Goal: Transaction & Acquisition: Obtain resource

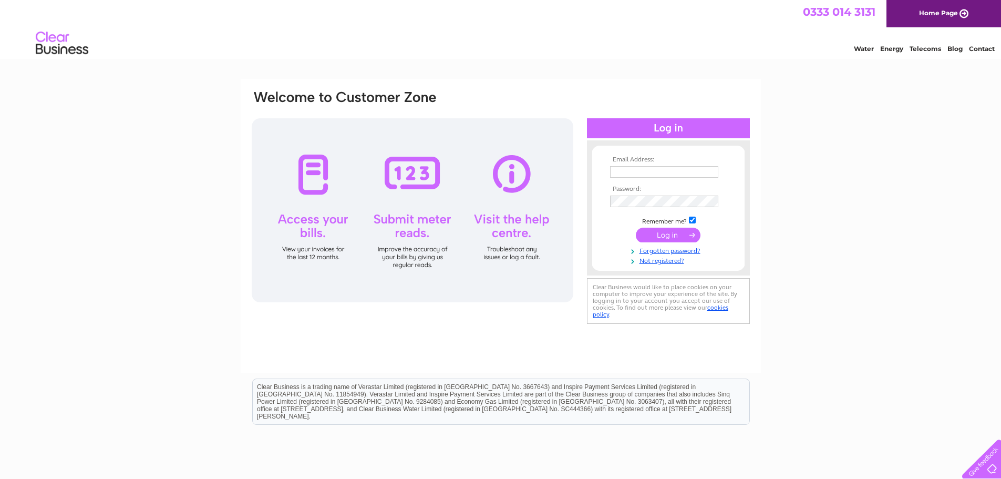
type input "accounts@hadfabltd.co.uk"
click at [672, 235] on input "submit" at bounding box center [668, 235] width 65 height 15
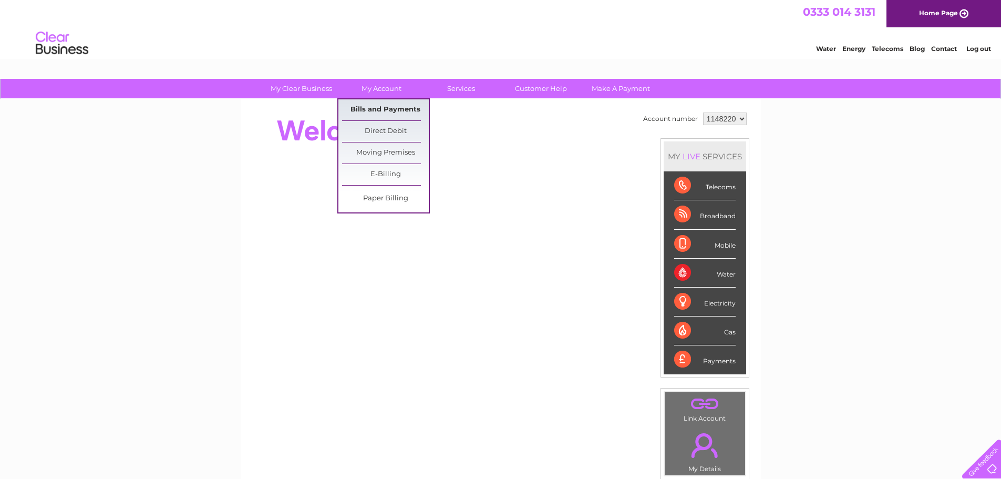
click at [388, 106] on link "Bills and Payments" at bounding box center [385, 109] width 87 height 21
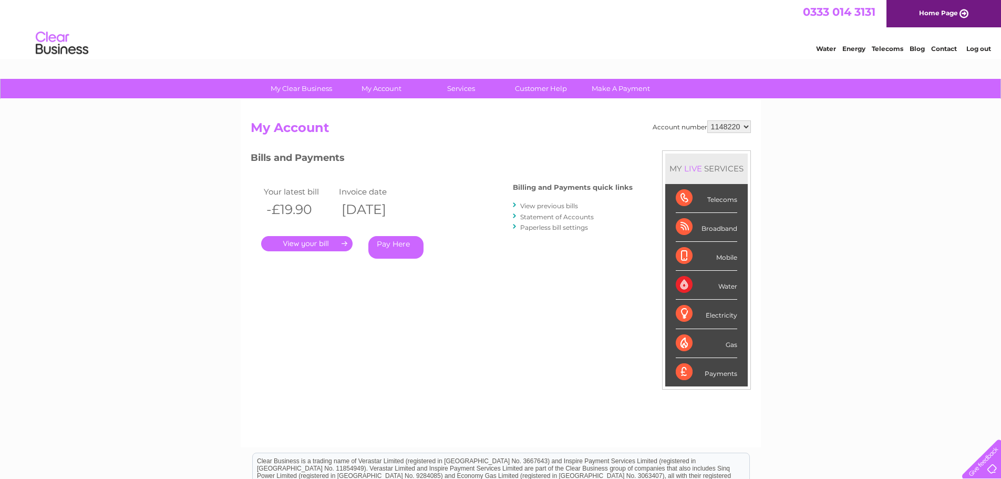
click at [975, 48] on link "Log out" at bounding box center [979, 49] width 25 height 8
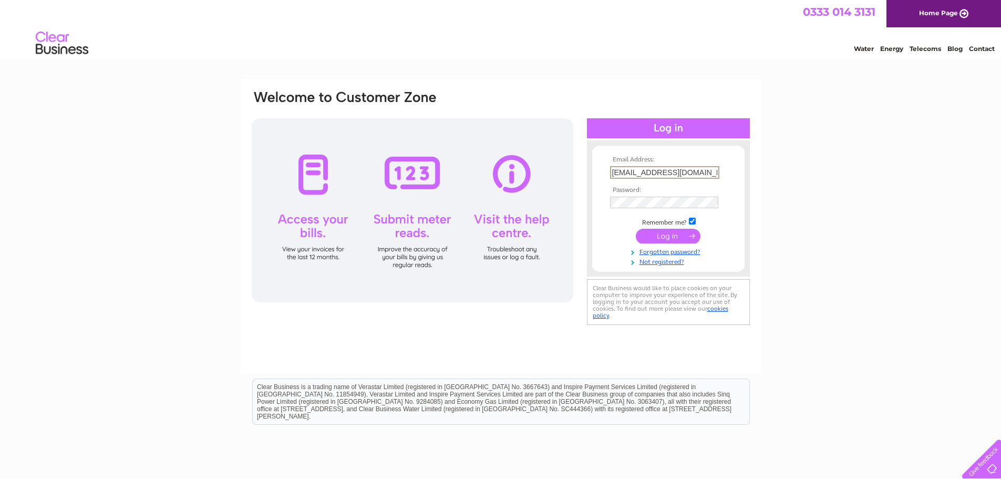
click at [703, 171] on input "accounts@hadfabltd.co.uk" at bounding box center [664, 172] width 109 height 13
type input "[EMAIL_ADDRESS][DOMAIN_NAME]"
click at [669, 235] on input "submit" at bounding box center [668, 235] width 65 height 15
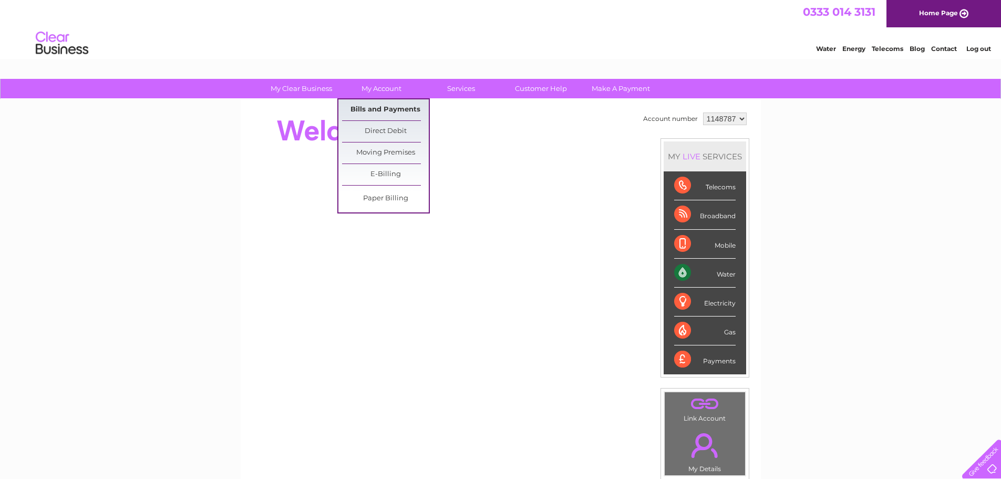
click at [374, 107] on link "Bills and Payments" at bounding box center [385, 109] width 87 height 21
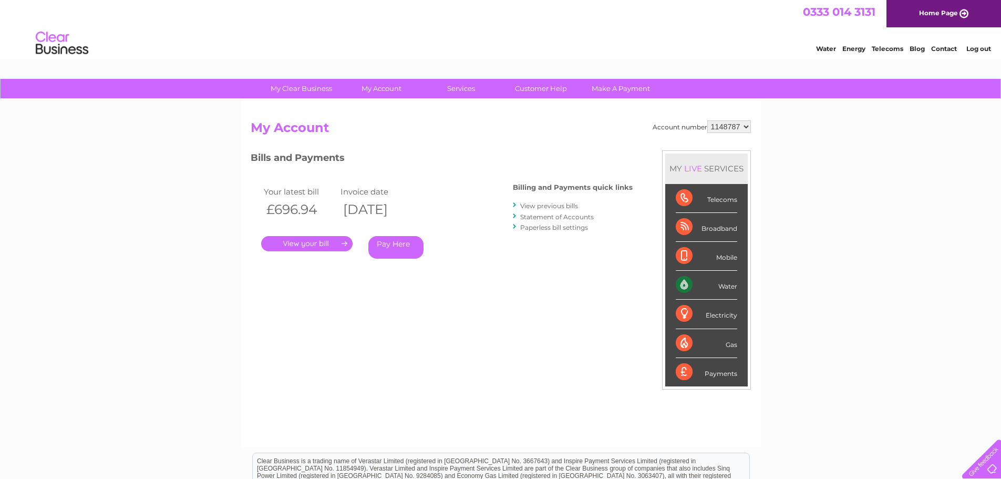
click at [315, 241] on link "." at bounding box center [306, 243] width 91 height 15
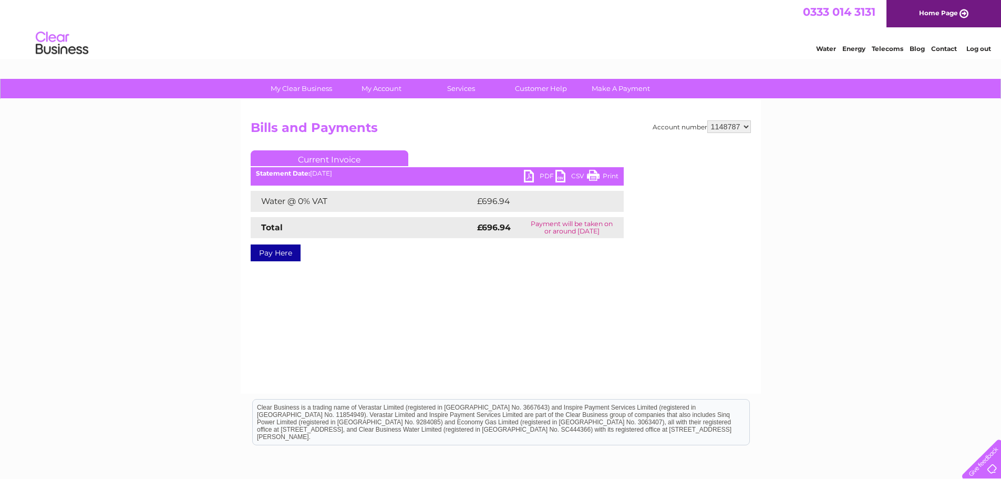
click at [534, 180] on link "PDF" at bounding box center [540, 177] width 32 height 15
click at [986, 46] on link "Log out" at bounding box center [979, 49] width 25 height 8
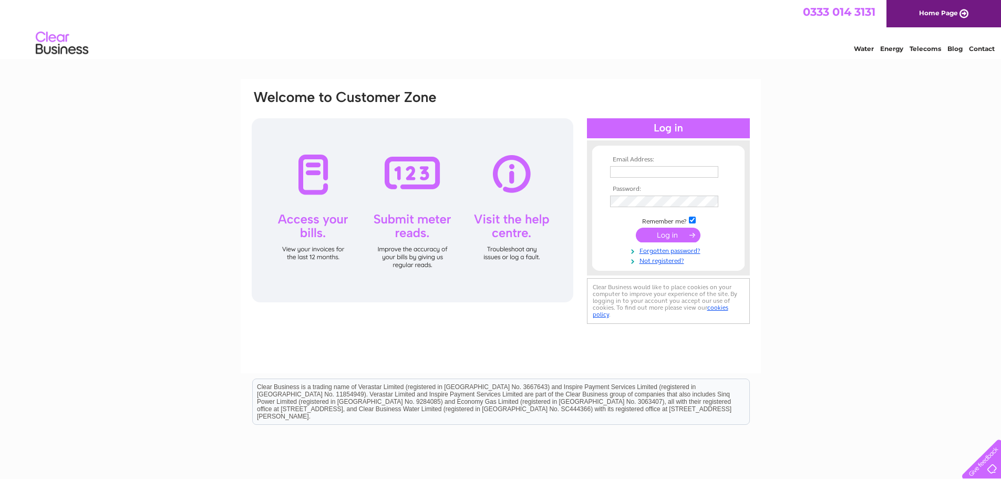
type input "aidanbell@hadfabltd.co.uk"
click at [674, 235] on input "submit" at bounding box center [668, 235] width 65 height 15
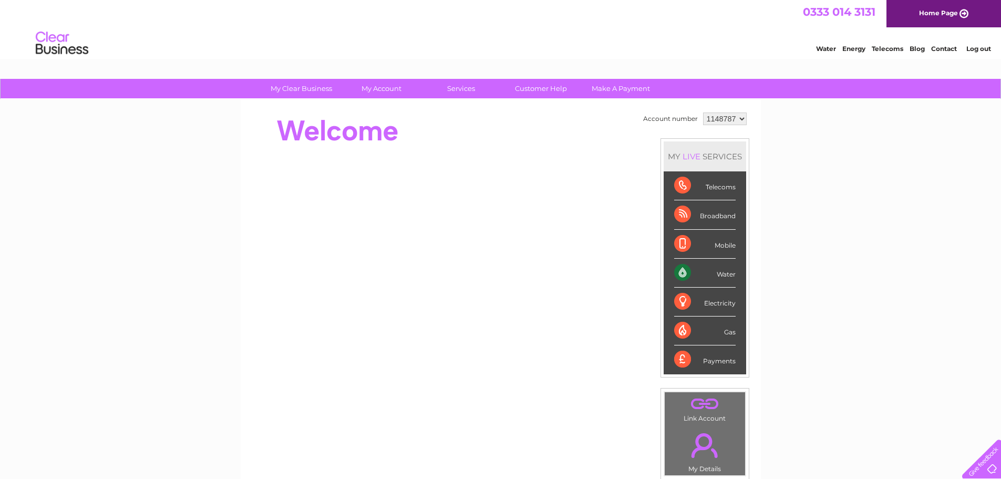
click at [981, 47] on link "Log out" at bounding box center [979, 49] width 25 height 8
